Goal: Information Seeking & Learning: Understand process/instructions

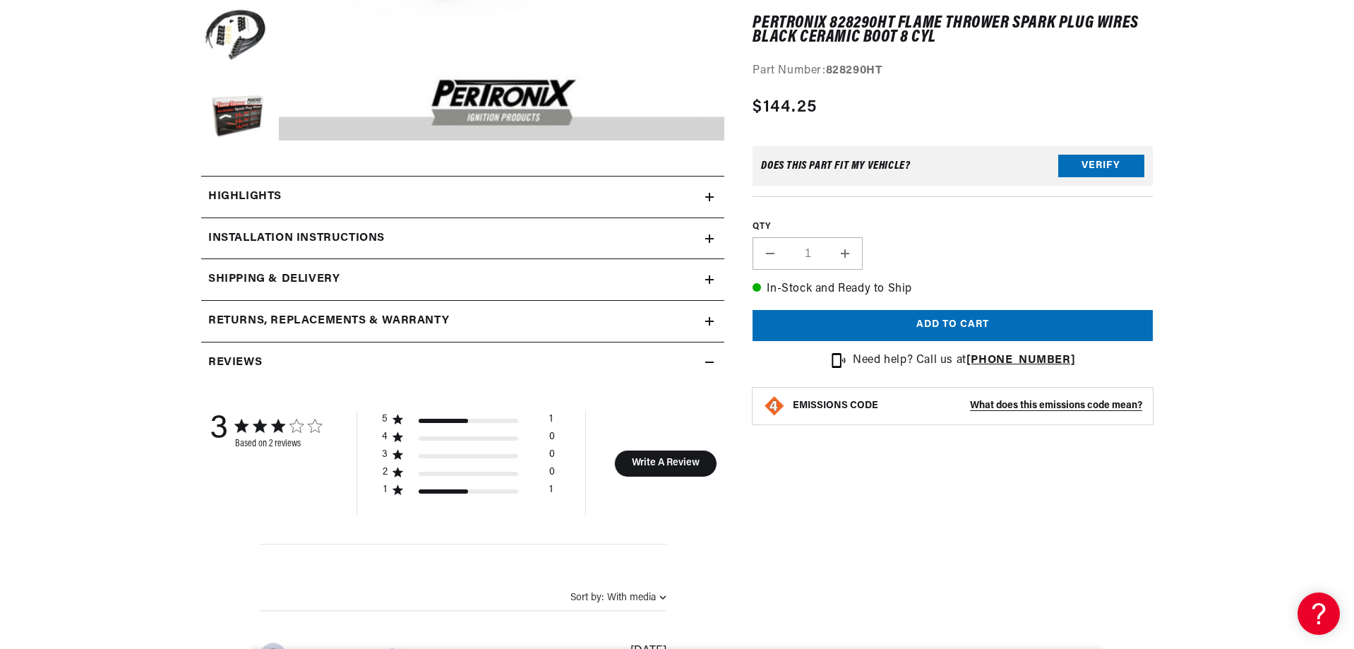
drag, startPoint x: 476, startPoint y: 195, endPoint x: 476, endPoint y: 207, distance: 12.7
click at [476, 195] on div "Highlights" at bounding box center [453, 197] width 504 height 18
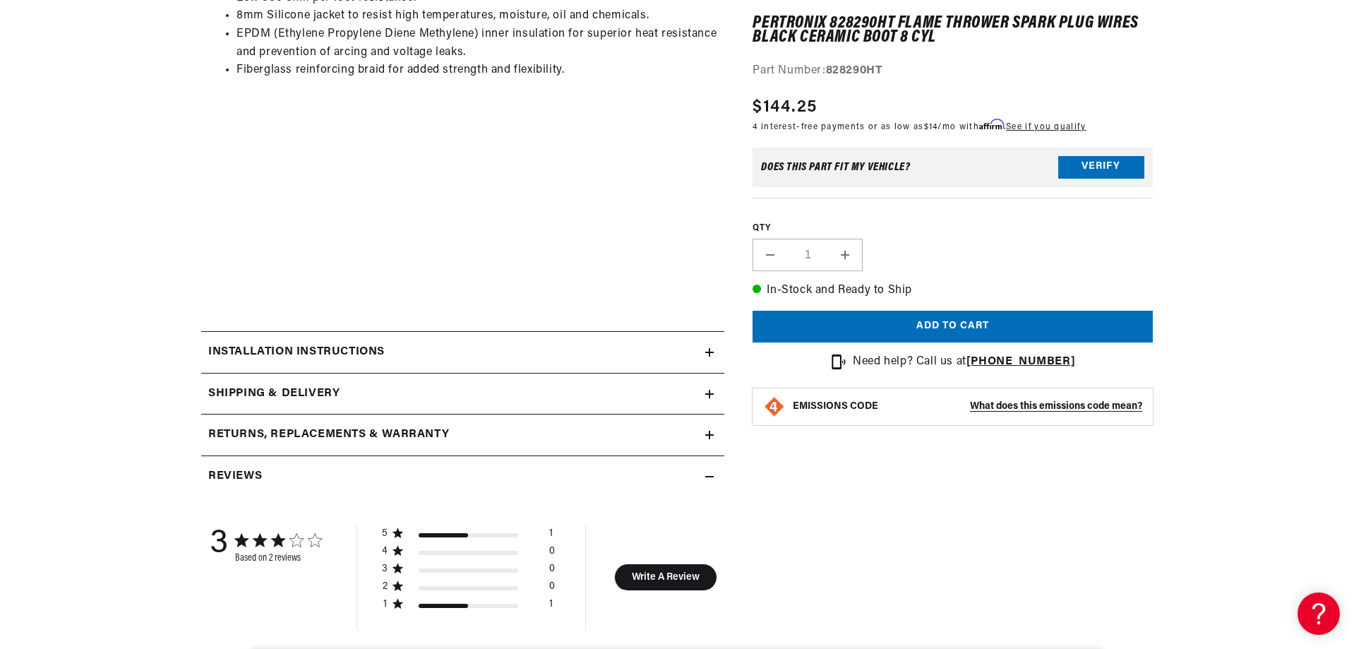
scroll to position [0, 882]
click at [589, 358] on div "Installation instructions" at bounding box center [453, 352] width 504 height 18
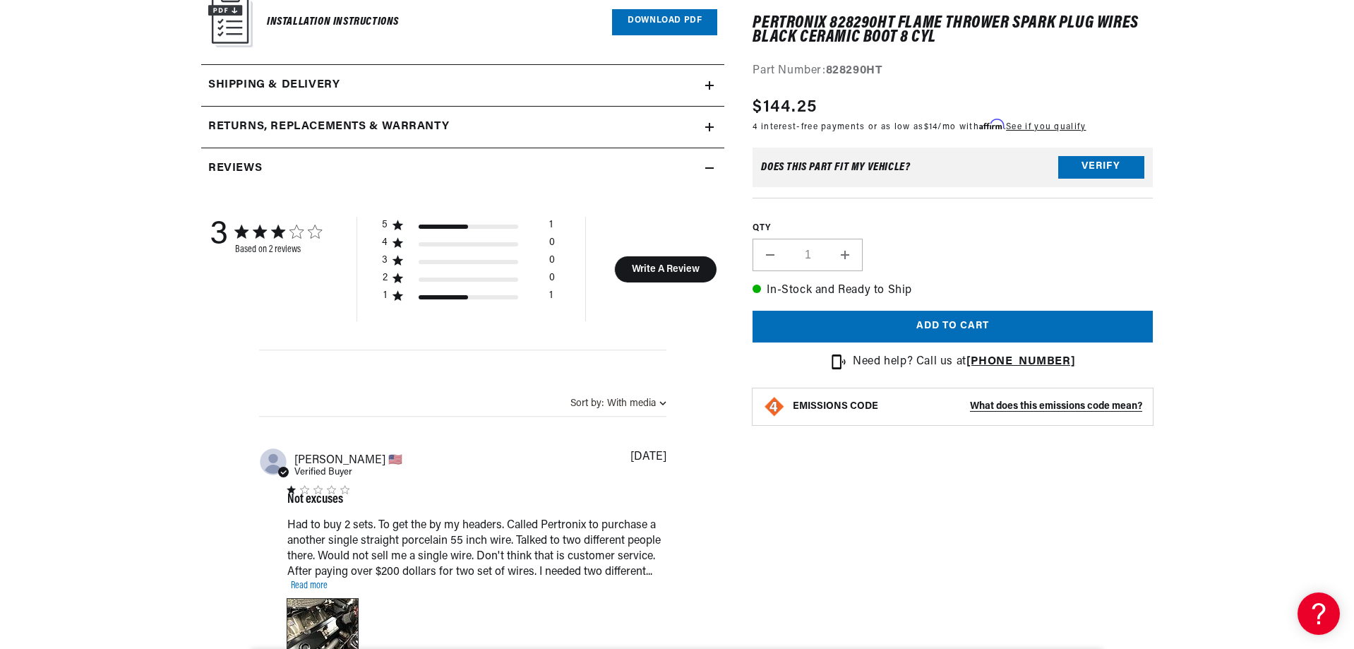
scroll to position [1323, 0]
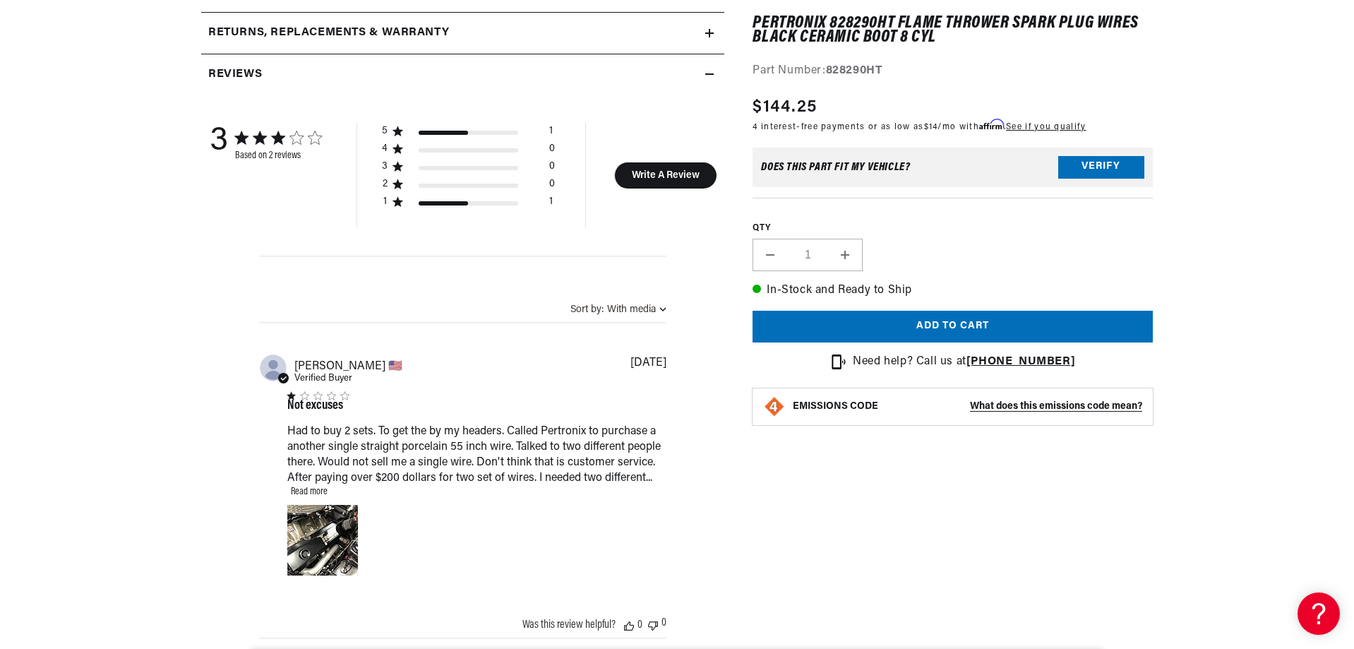
click at [301, 494] on link "Read more" at bounding box center [309, 491] width 37 height 11
click at [314, 532] on div "Image of Review by Glenn D. on April 29, 22 number 1" at bounding box center [322, 544] width 71 height 71
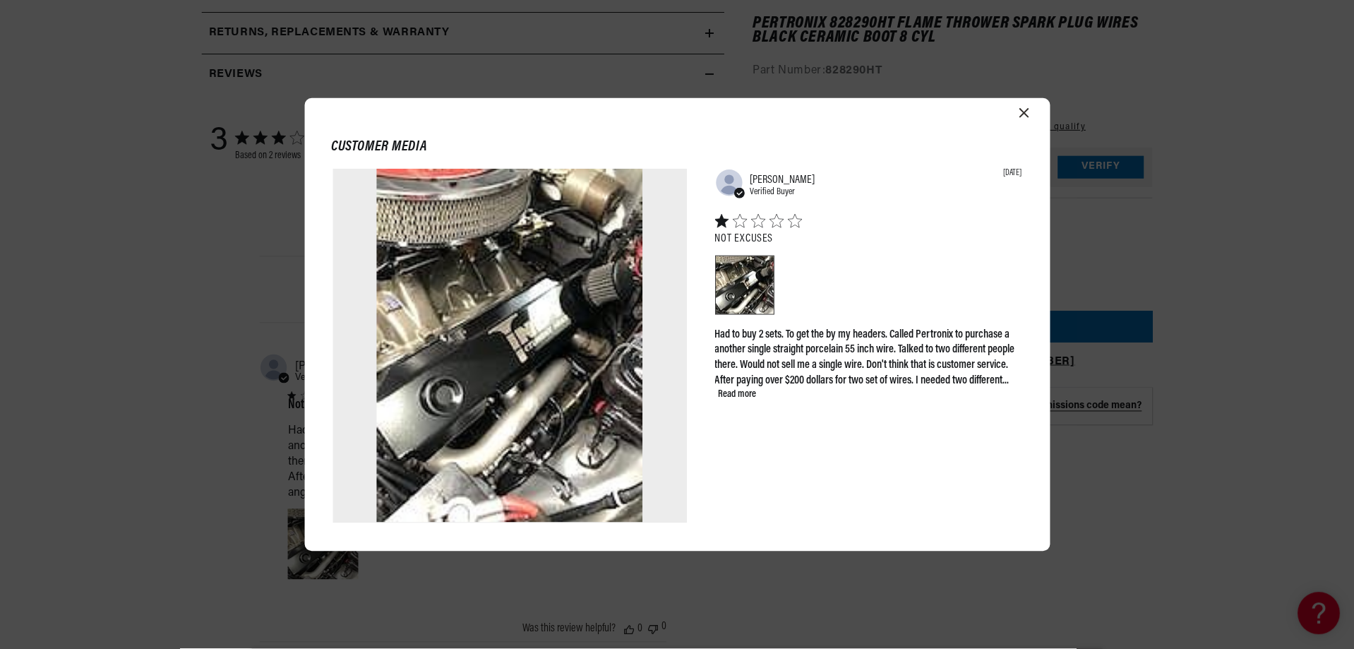
scroll to position [0, 0]
click at [1026, 115] on icon "Close modal" at bounding box center [1025, 113] width 10 height 10
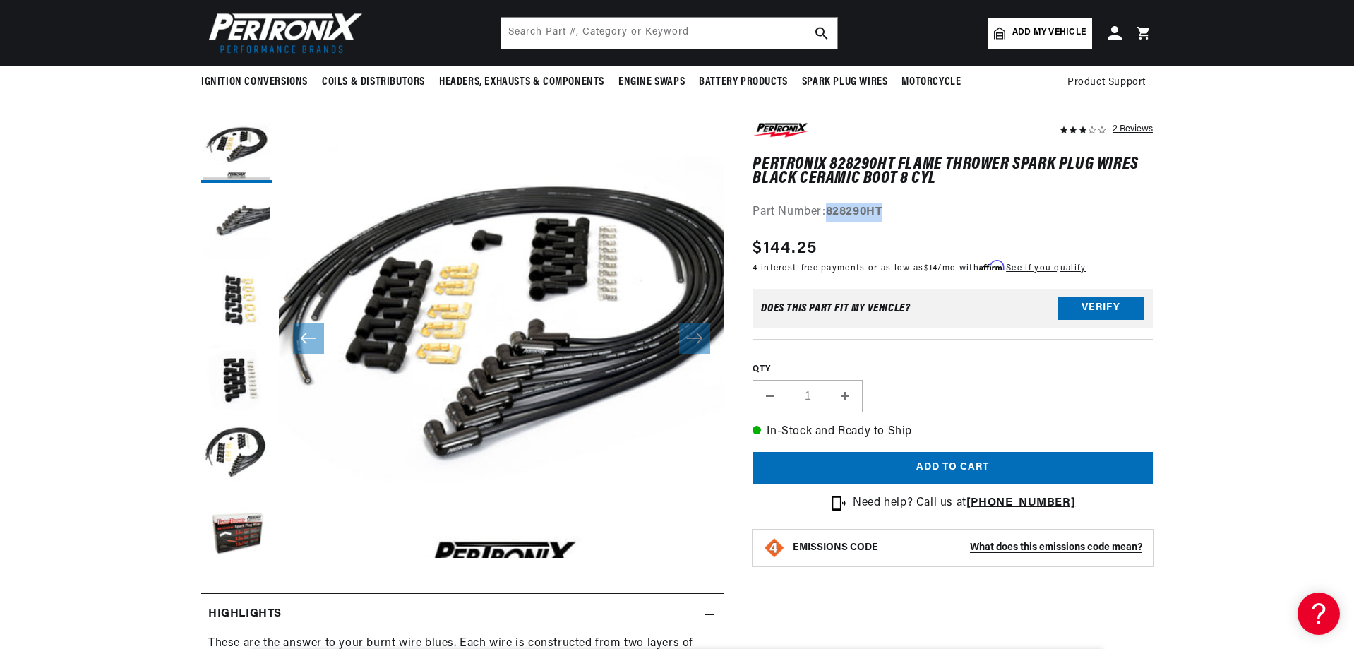
drag, startPoint x: 887, startPoint y: 212, endPoint x: 831, endPoint y: 208, distance: 56.6
click at [831, 208] on div "Part Number: 828290HT" at bounding box center [952, 213] width 400 height 18
copy strong "828290HT"
